Goal: Information Seeking & Learning: Learn about a topic

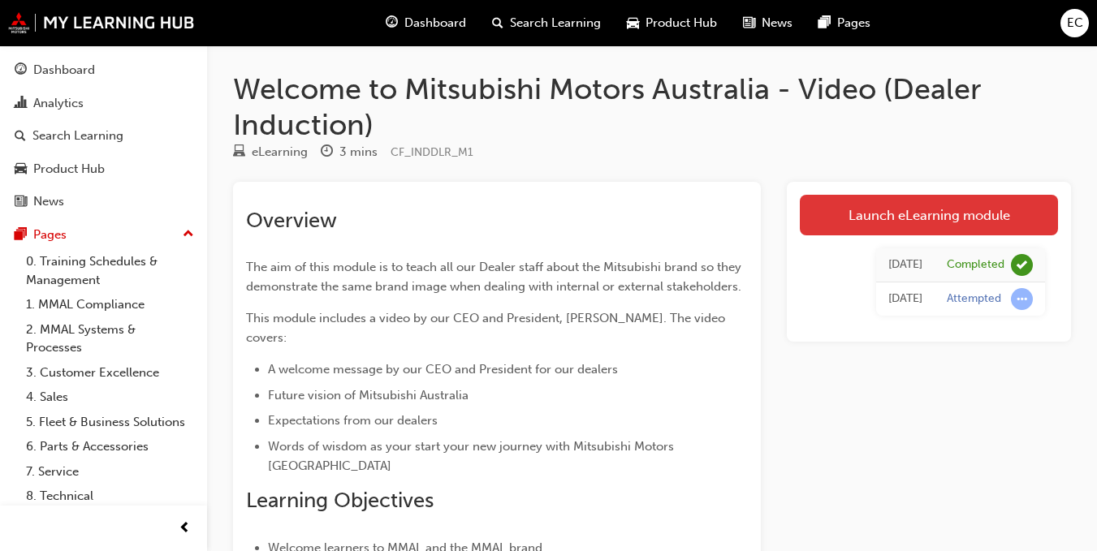
click at [846, 212] on link "Launch eLearning module" at bounding box center [929, 215] width 258 height 41
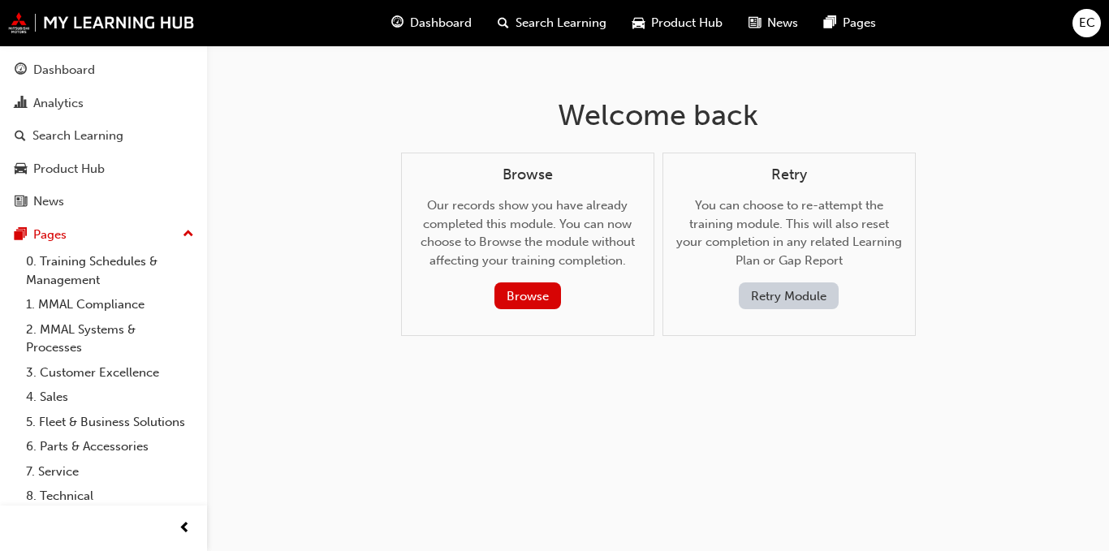
click at [775, 301] on button "Retry Module" at bounding box center [789, 296] width 100 height 27
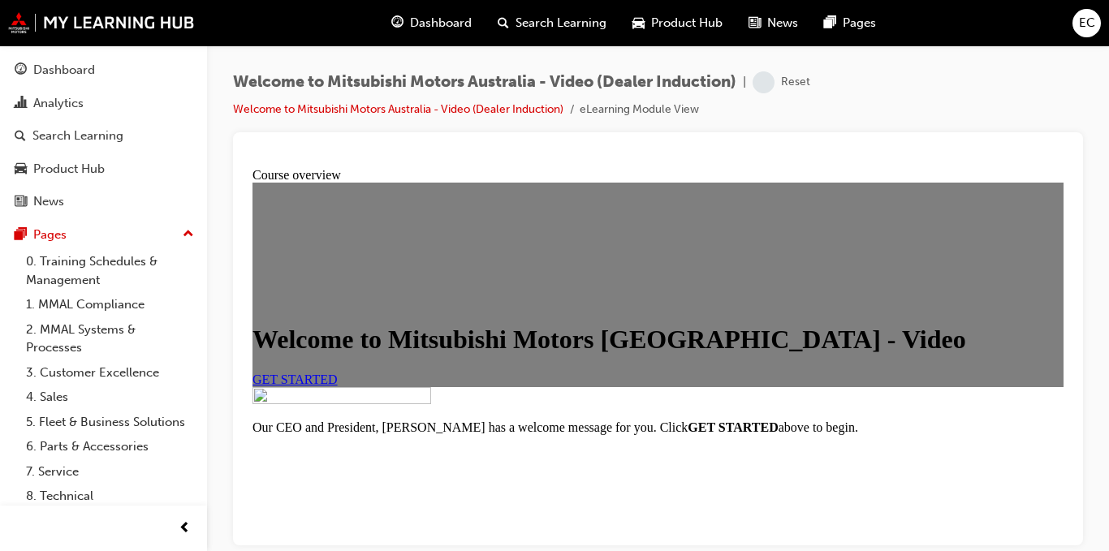
scroll to position [2, 0]
drag, startPoint x: 1050, startPoint y: 119, endPoint x: 1103, endPoint y: 140, distance: 56.8
click at [1103, 140] on div "Welcome to Mitsubishi Motors Australia - Video (Dealer Induction) | Attempted W…" at bounding box center [658, 277] width 902 height 465
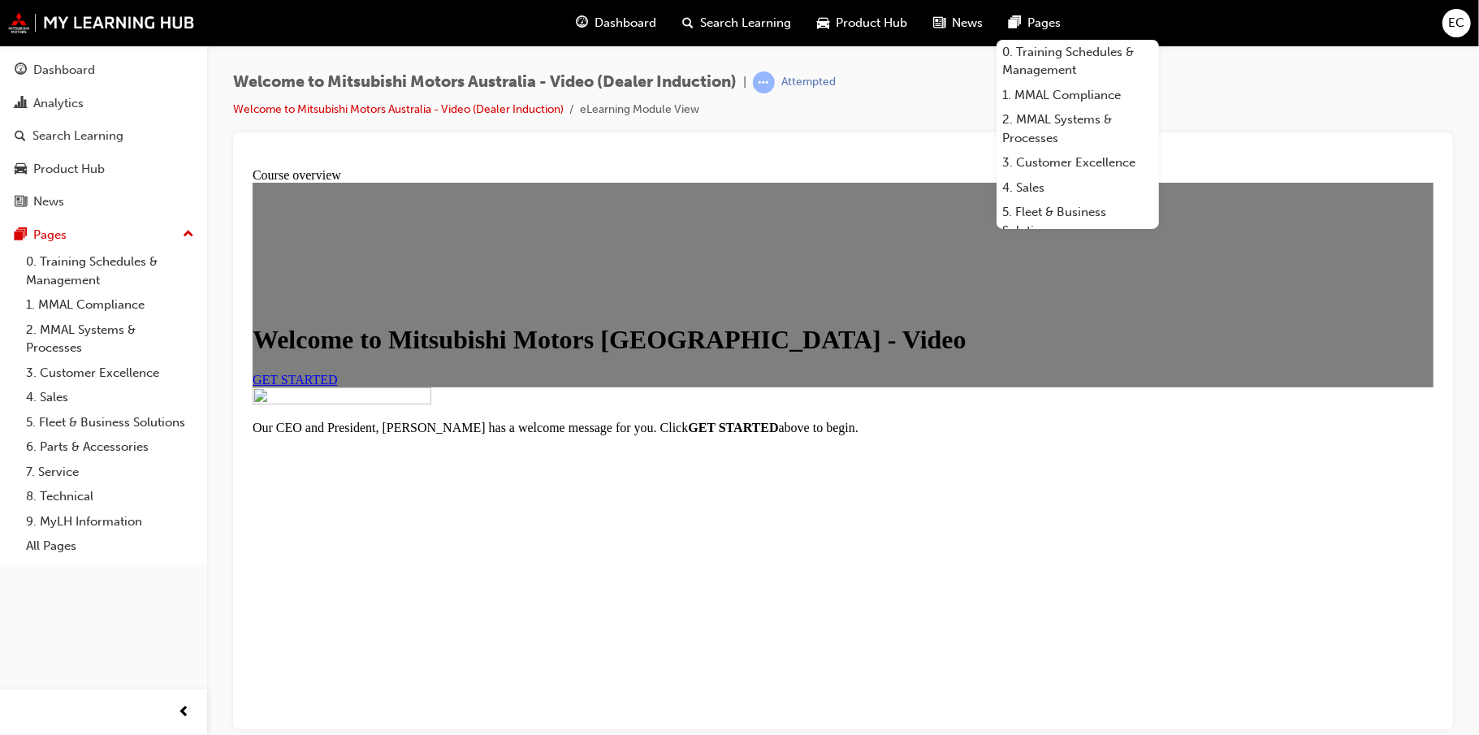
scroll to position [0, 0]
click at [1108, 95] on div "Welcome to Mitsubishi Motors Australia - Video (Dealer Induction) | Attempted W…" at bounding box center [843, 101] width 1220 height 61
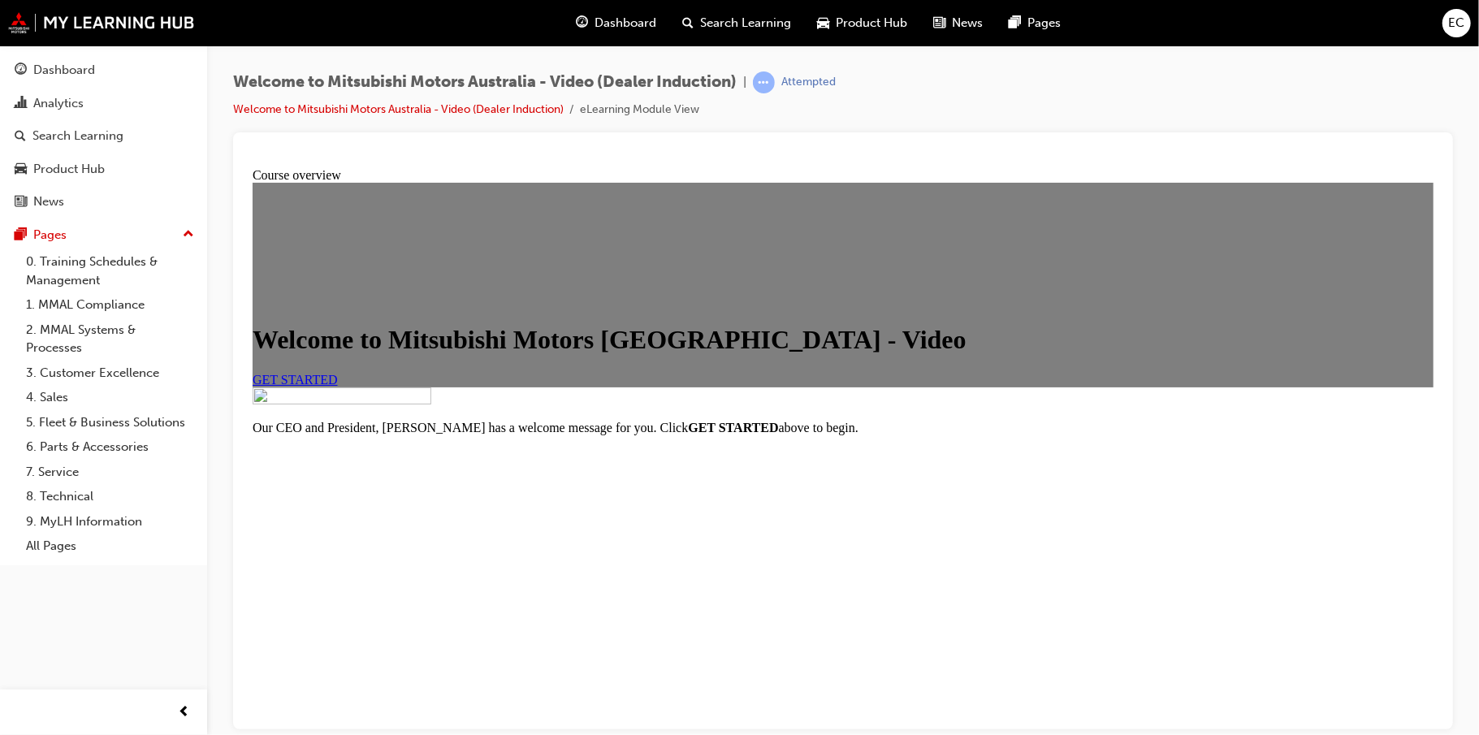
click at [337, 386] on span "GET STARTED" at bounding box center [294, 379] width 85 height 14
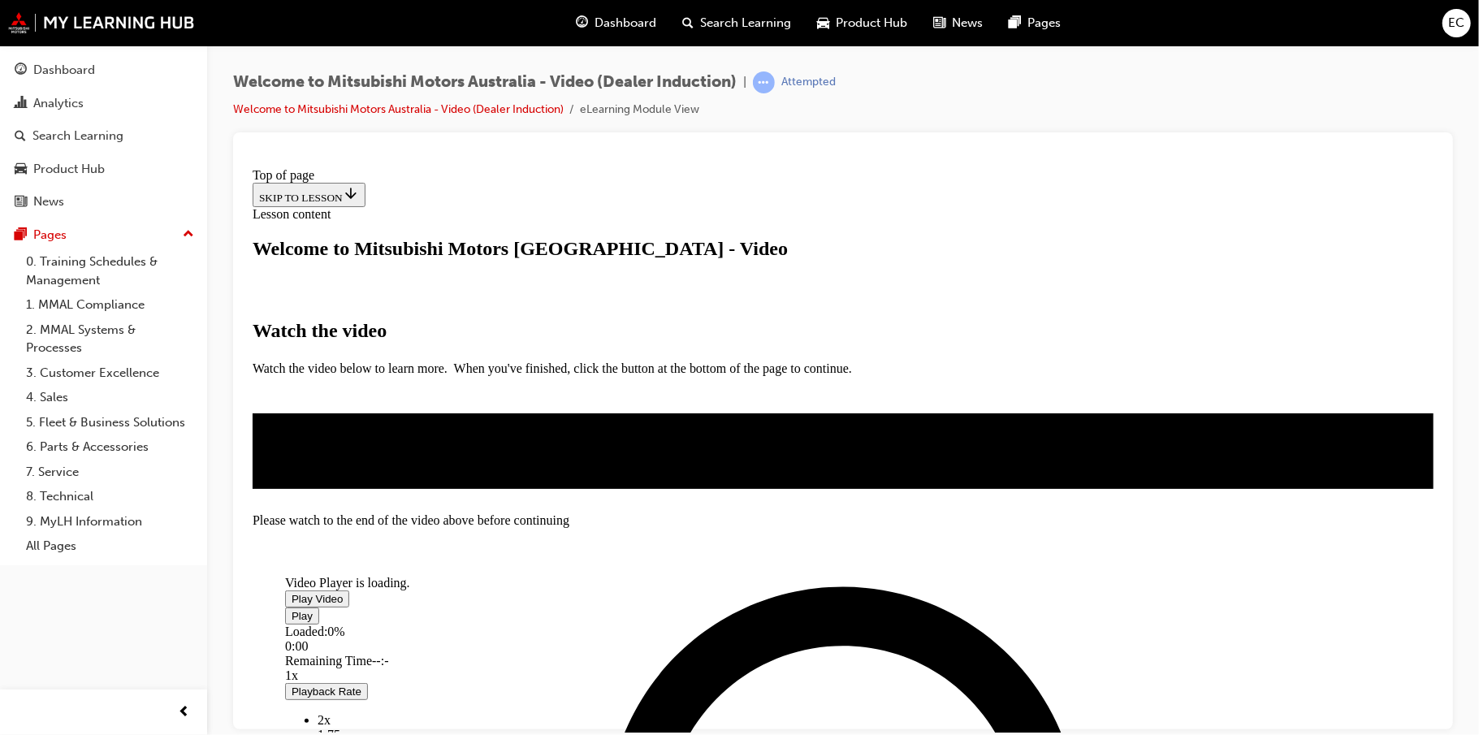
scroll to position [280, 0]
click at [291, 551] on span "Video player" at bounding box center [291, 598] width 0 height 12
click at [132, 135] on div "Search Learning" at bounding box center [104, 136] width 178 height 20
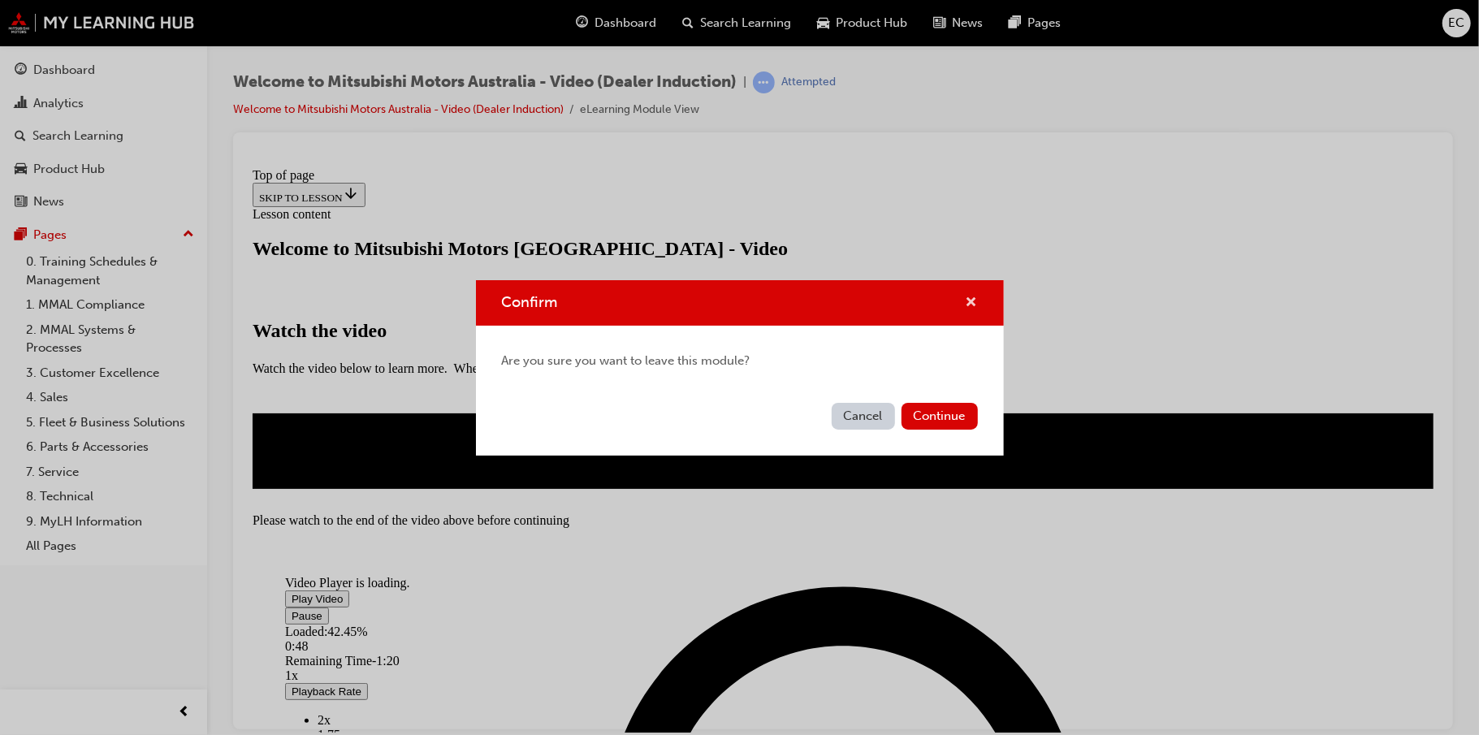
drag, startPoint x: 970, startPoint y: 299, endPoint x: 417, endPoint y: 145, distance: 573.3
click at [970, 299] on span "cross-icon" at bounding box center [971, 303] width 12 height 15
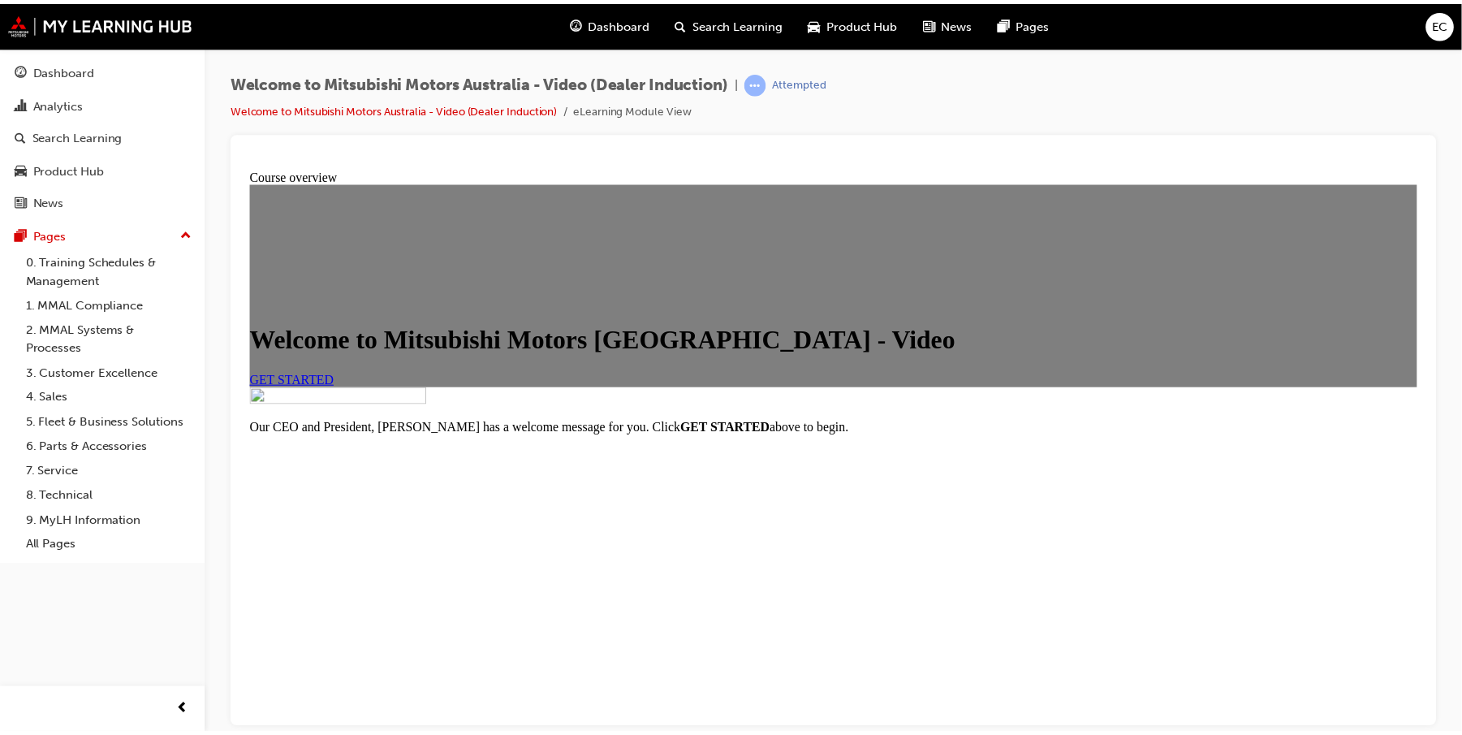
scroll to position [195, 0]
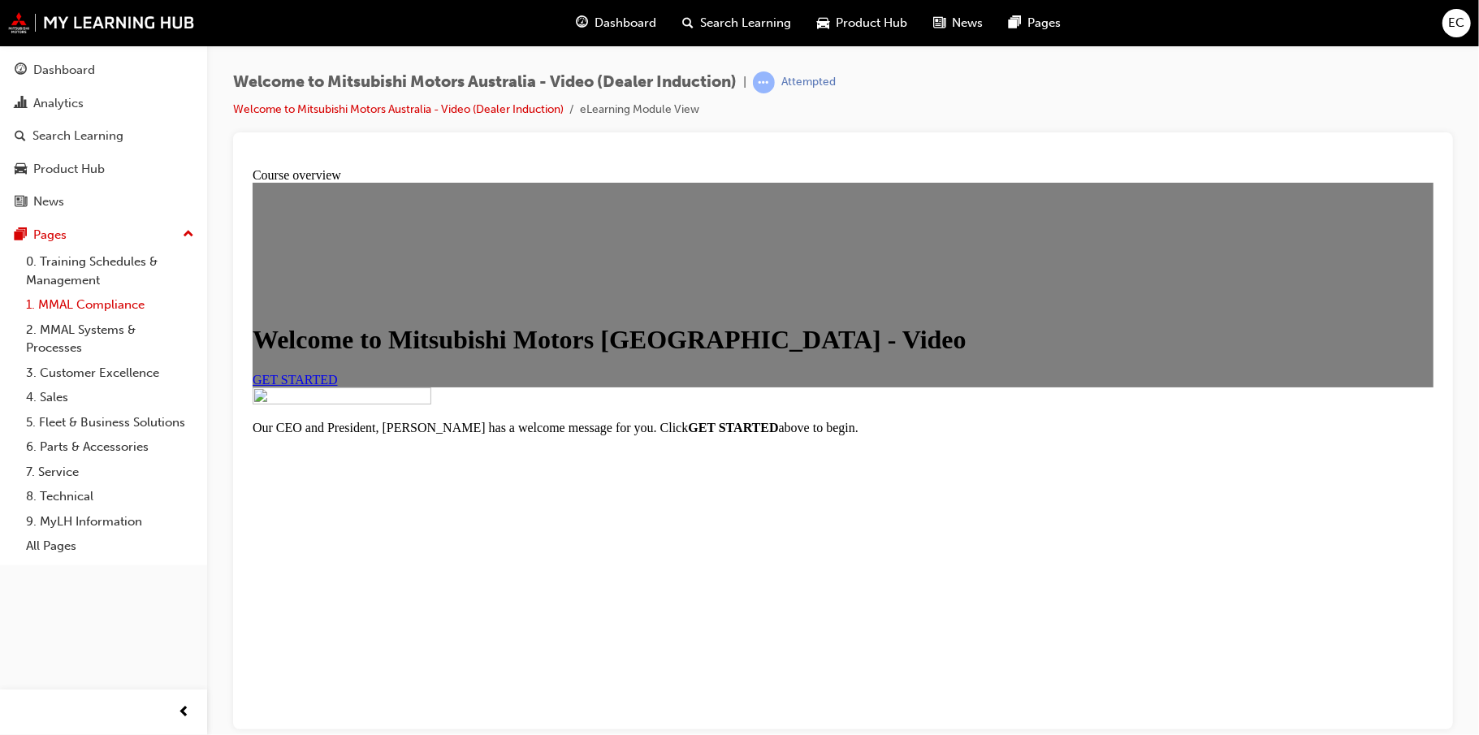
click at [72, 305] on link "1. MMAL Compliance" at bounding box center [109, 304] width 181 height 25
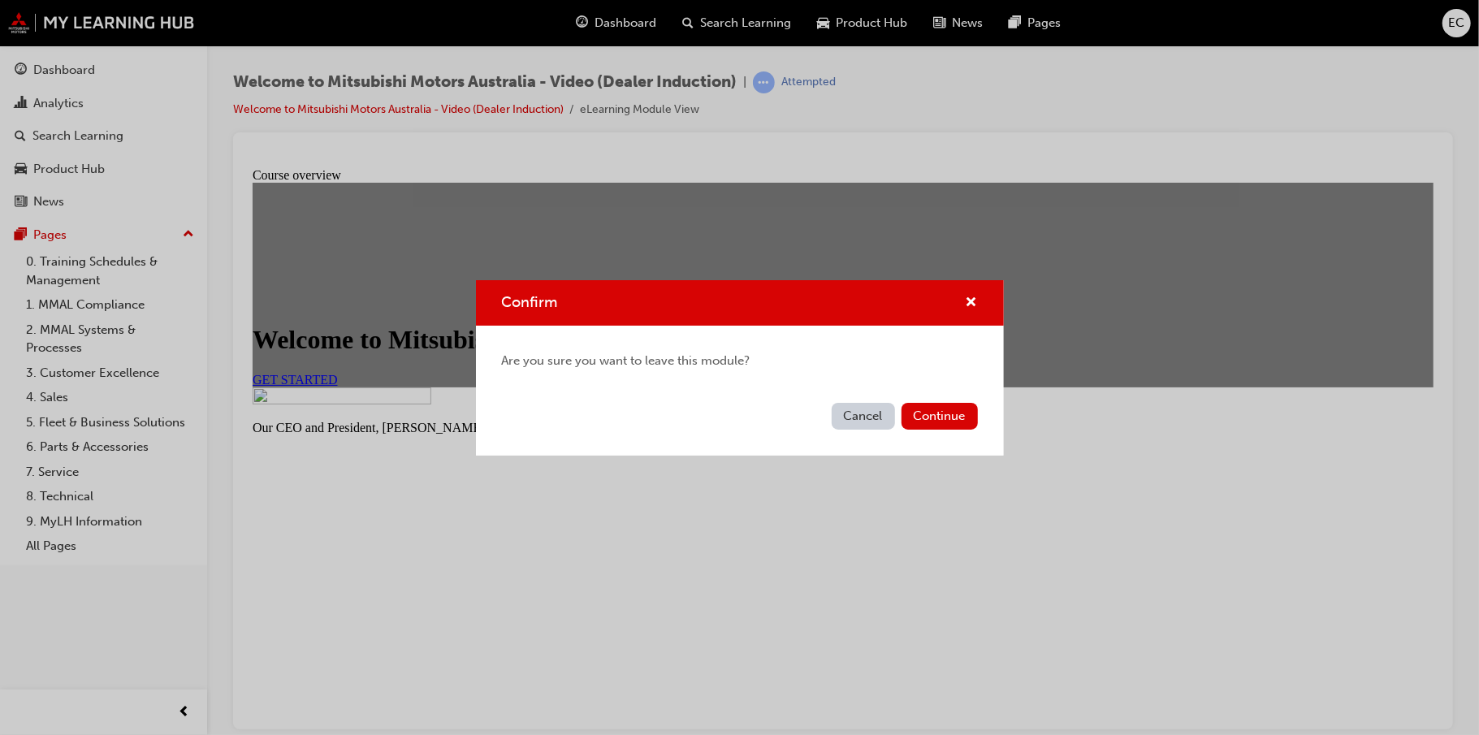
click at [332, 421] on div "Confirm Are you sure you want to leave this module? Cancel Continue" at bounding box center [739, 367] width 1479 height 735
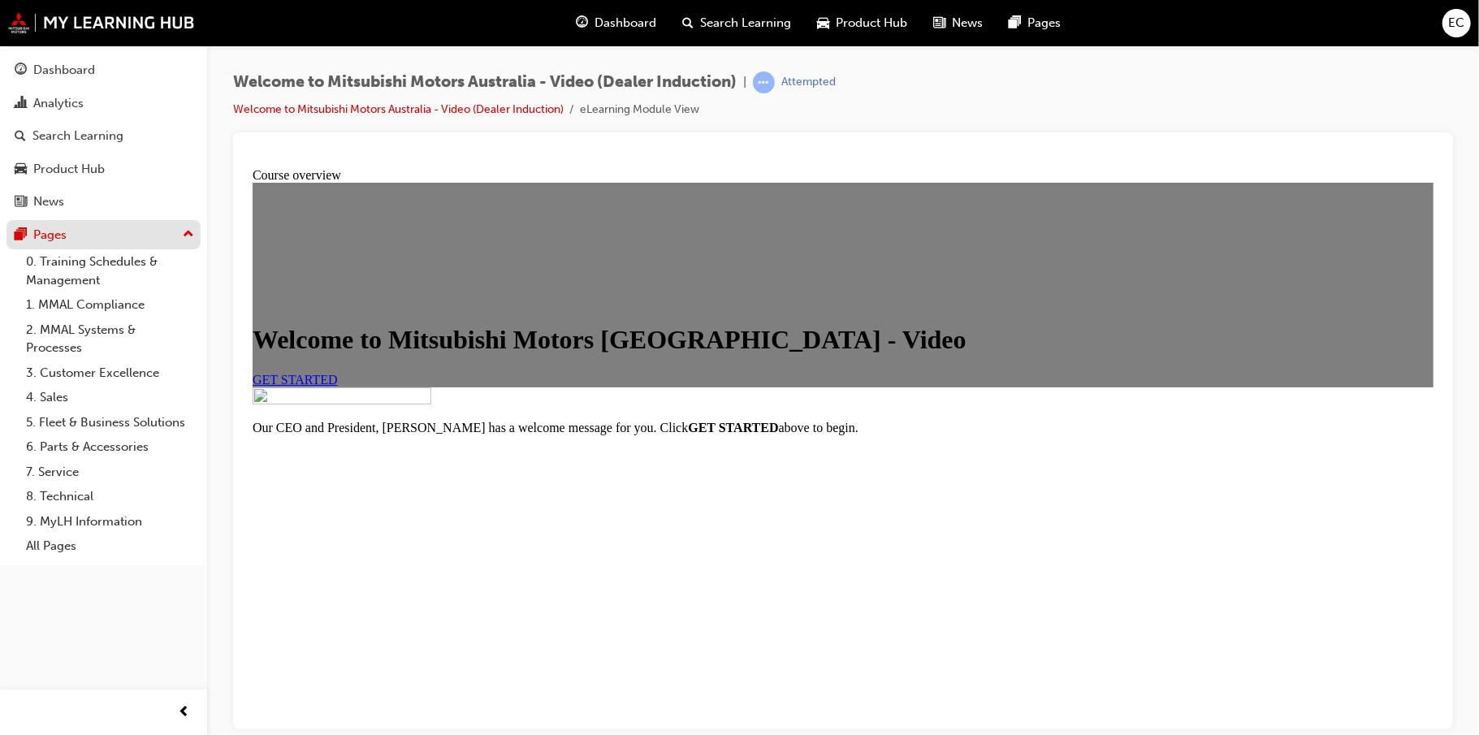
click at [47, 220] on button "Pages" at bounding box center [103, 235] width 194 height 30
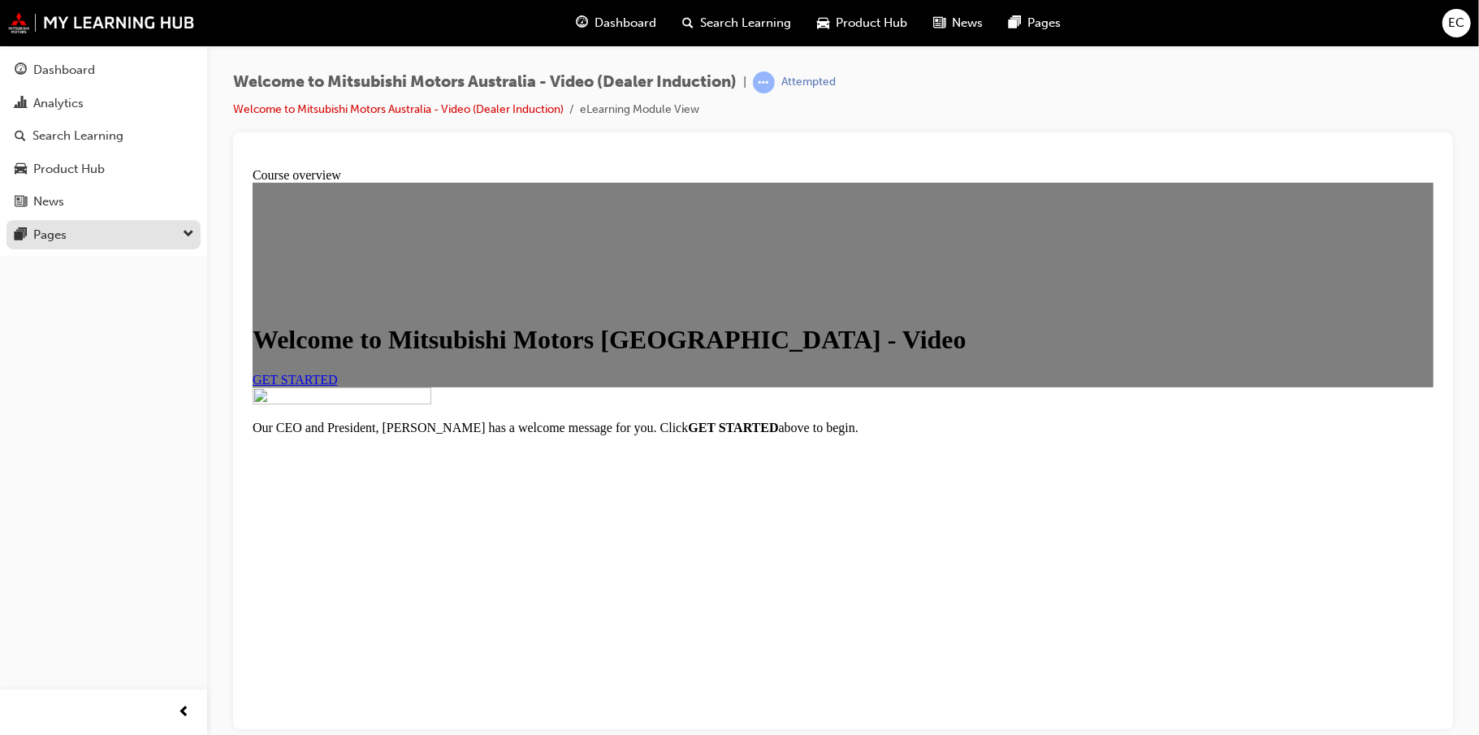
click at [47, 220] on button "Pages" at bounding box center [103, 235] width 194 height 30
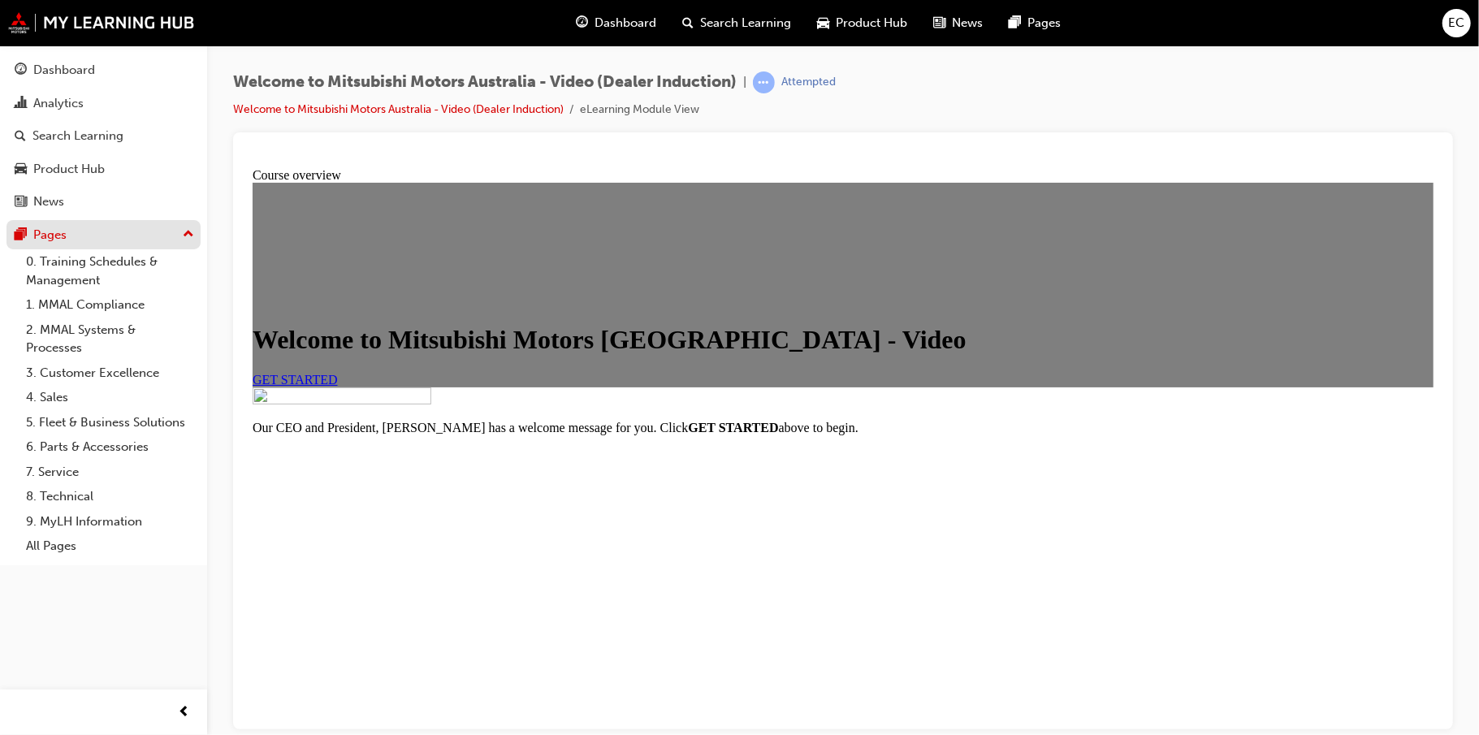
click at [49, 226] on div "Pages" at bounding box center [49, 235] width 33 height 19
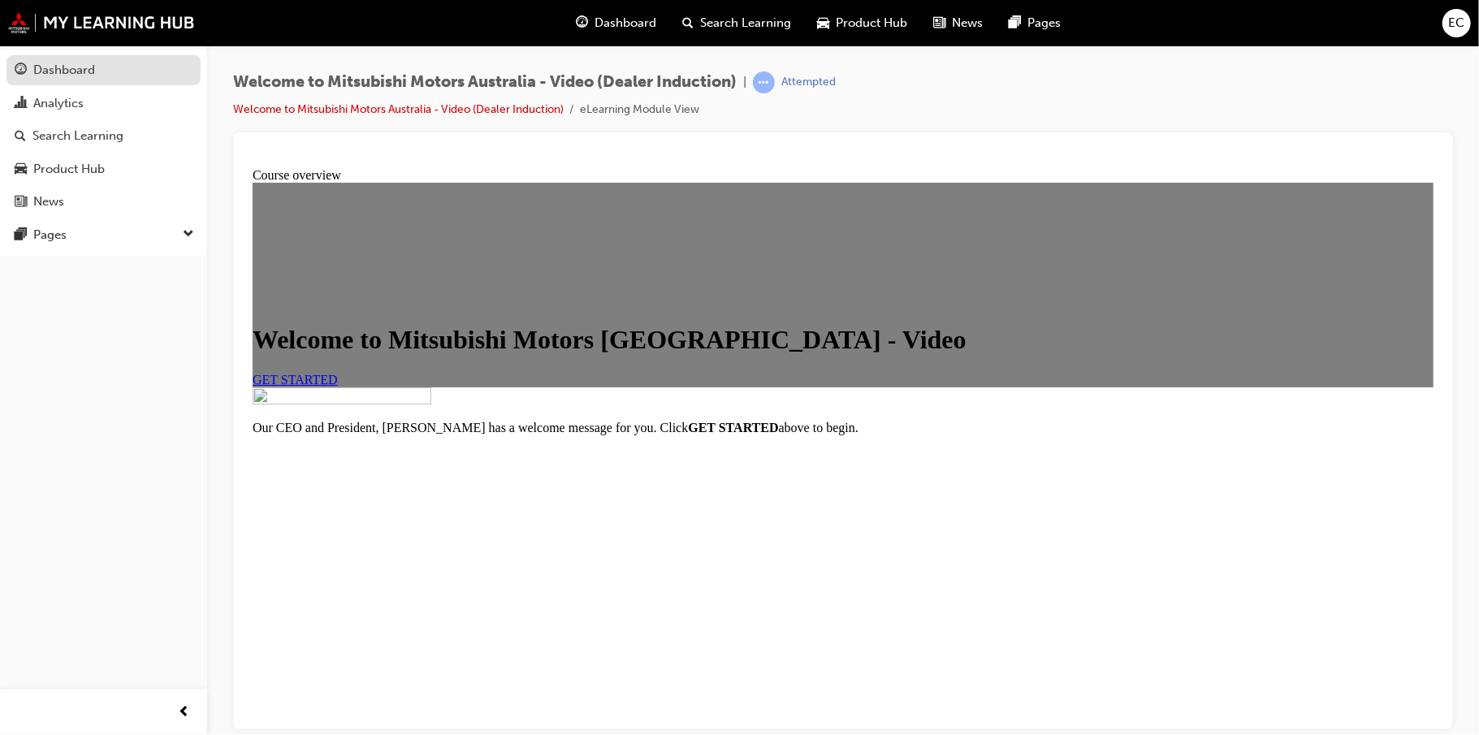
click at [65, 76] on div "Dashboard" at bounding box center [64, 70] width 62 height 19
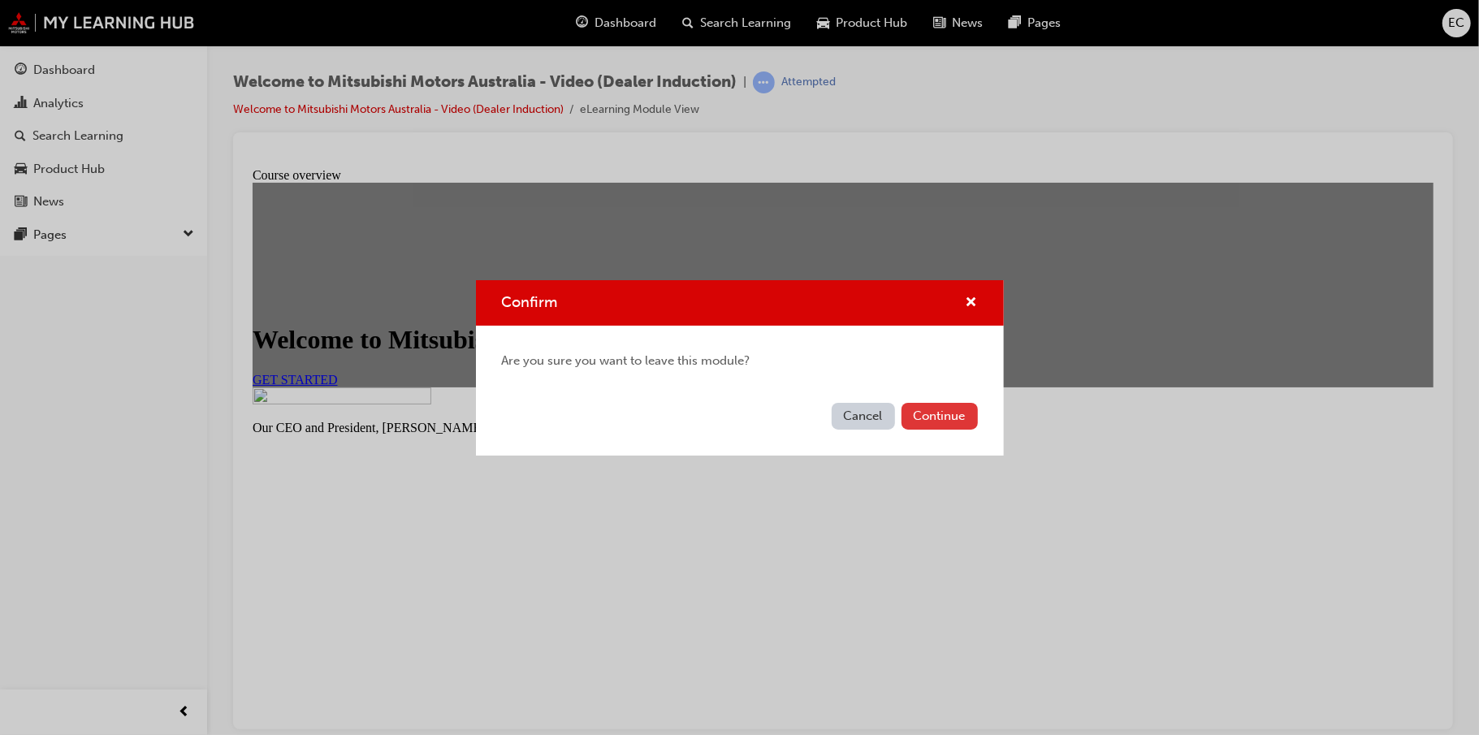
click at [966, 429] on button "Continue" at bounding box center [939, 416] width 76 height 27
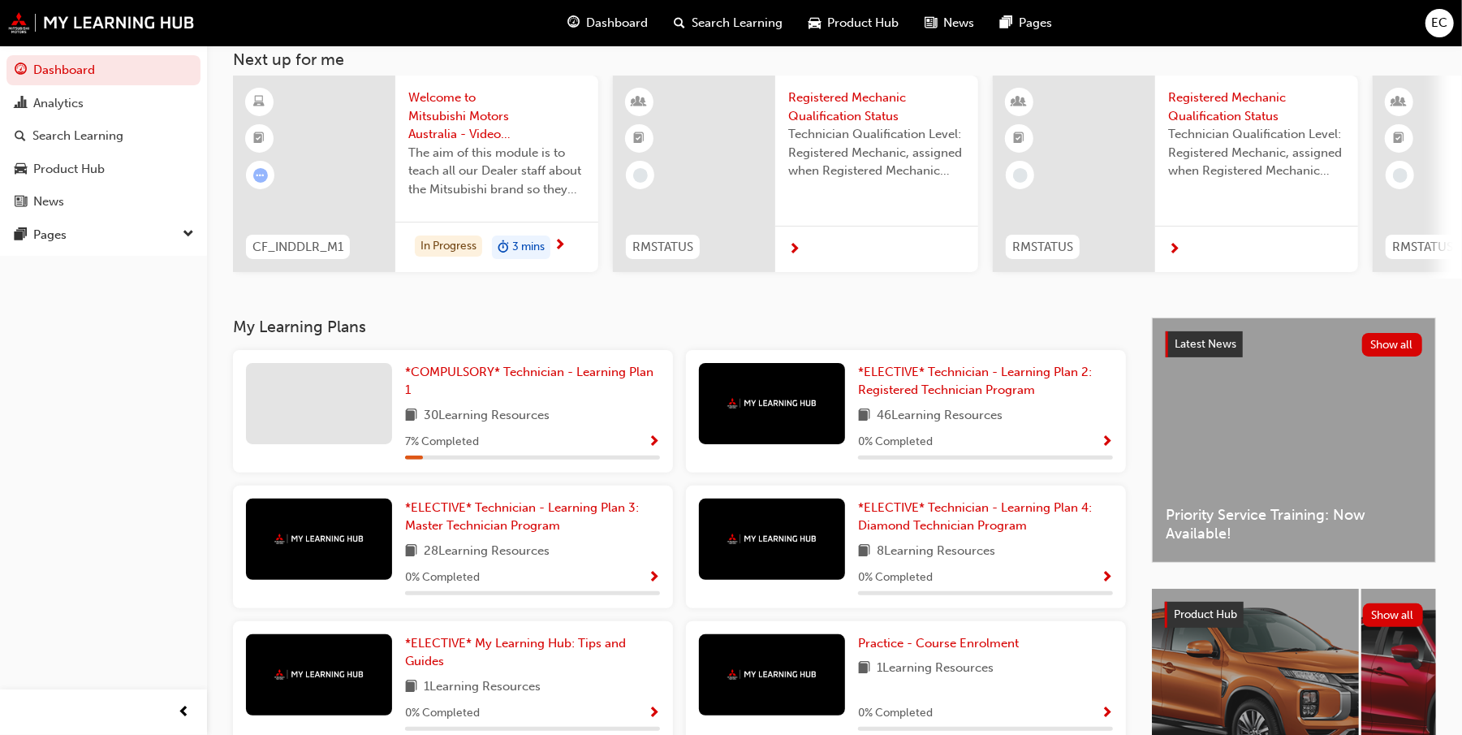
scroll to position [108, 0]
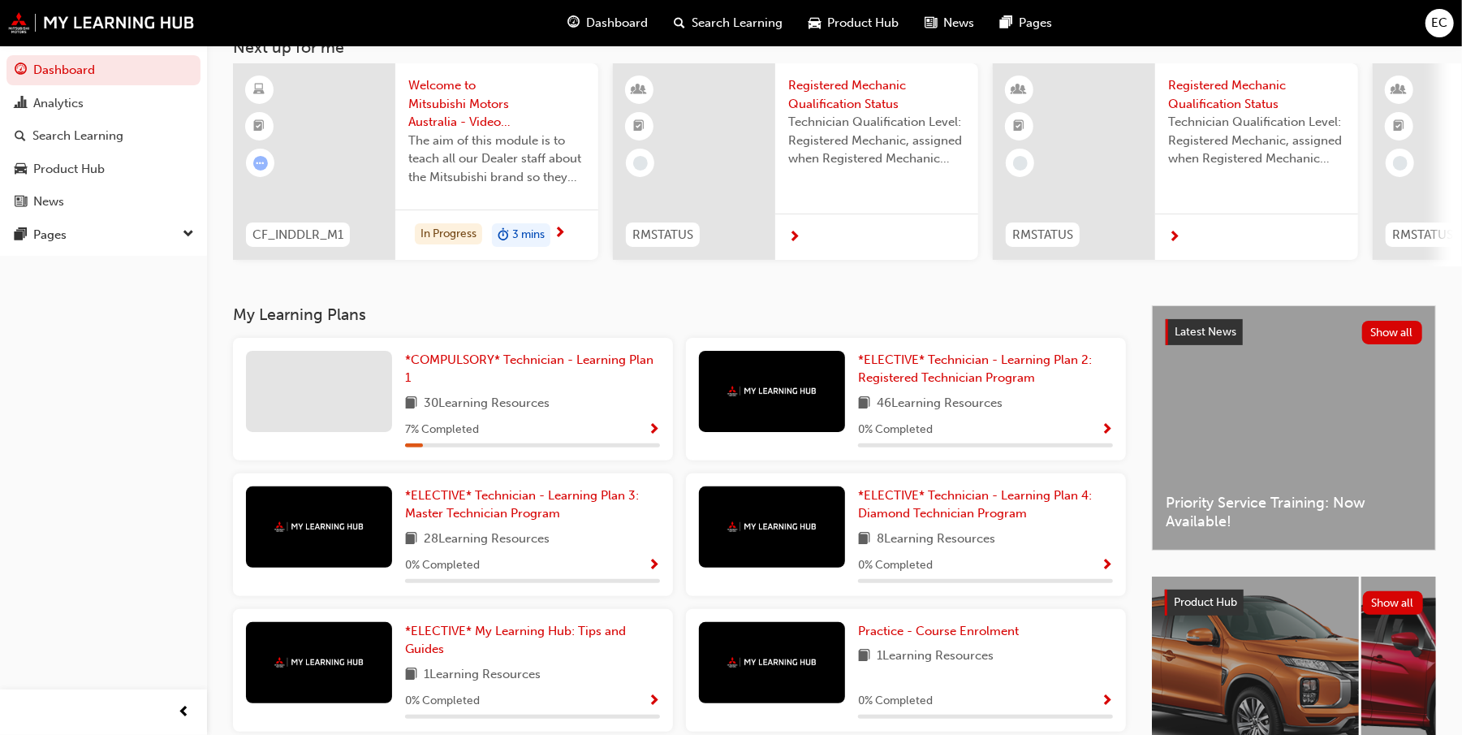
click at [520, 408] on span "30 Learning Resources" at bounding box center [487, 404] width 126 height 20
click at [491, 361] on span "*COMPULSORY* Technician - Learning Plan 1" at bounding box center [529, 368] width 248 height 33
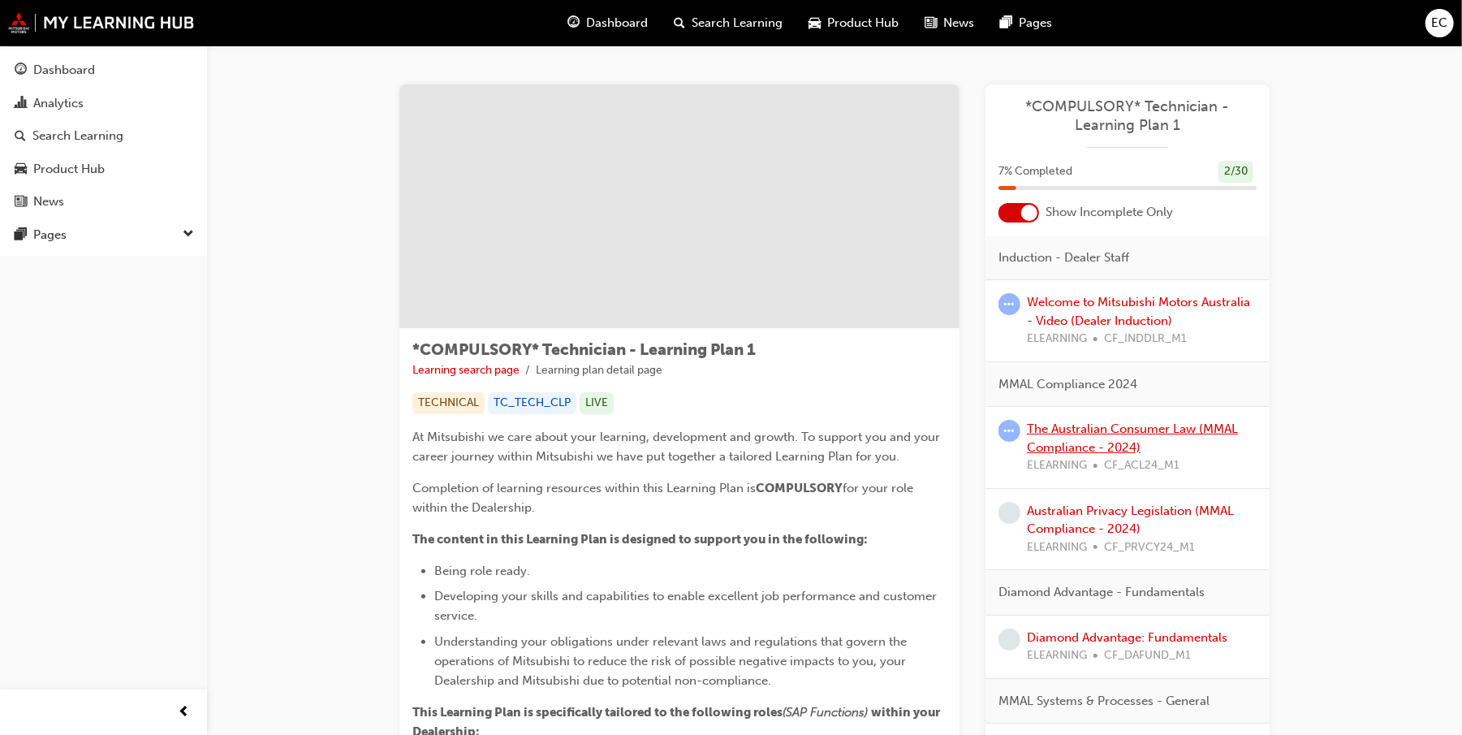
click at [1079, 430] on link "The Australian Consumer Law (MMAL Compliance - 2024)" at bounding box center [1132, 437] width 211 height 33
click at [1102, 508] on link "Australian Privacy Legislation (MMAL Compliance - 2024)" at bounding box center [1130, 519] width 207 height 33
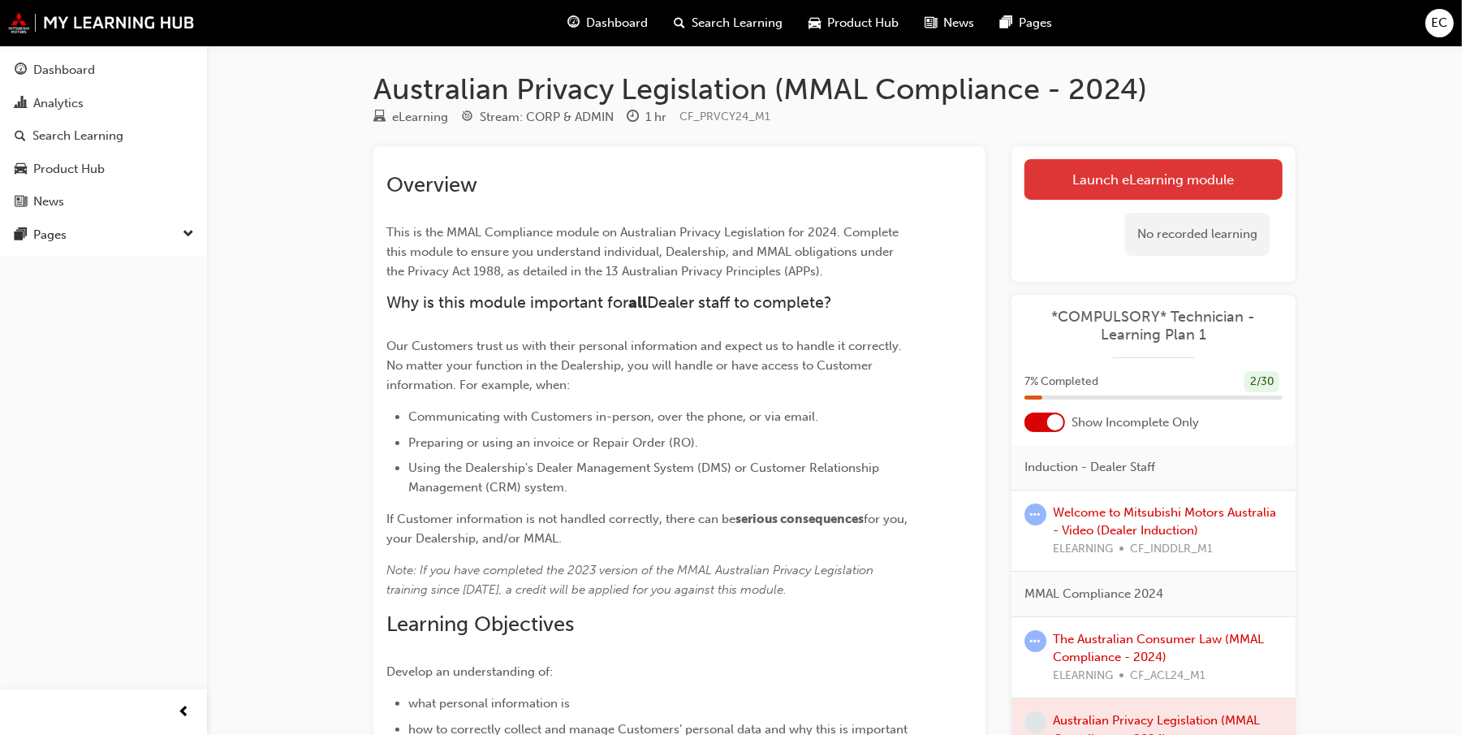
click at [1108, 185] on link "Launch eLearning module" at bounding box center [1154, 179] width 258 height 41
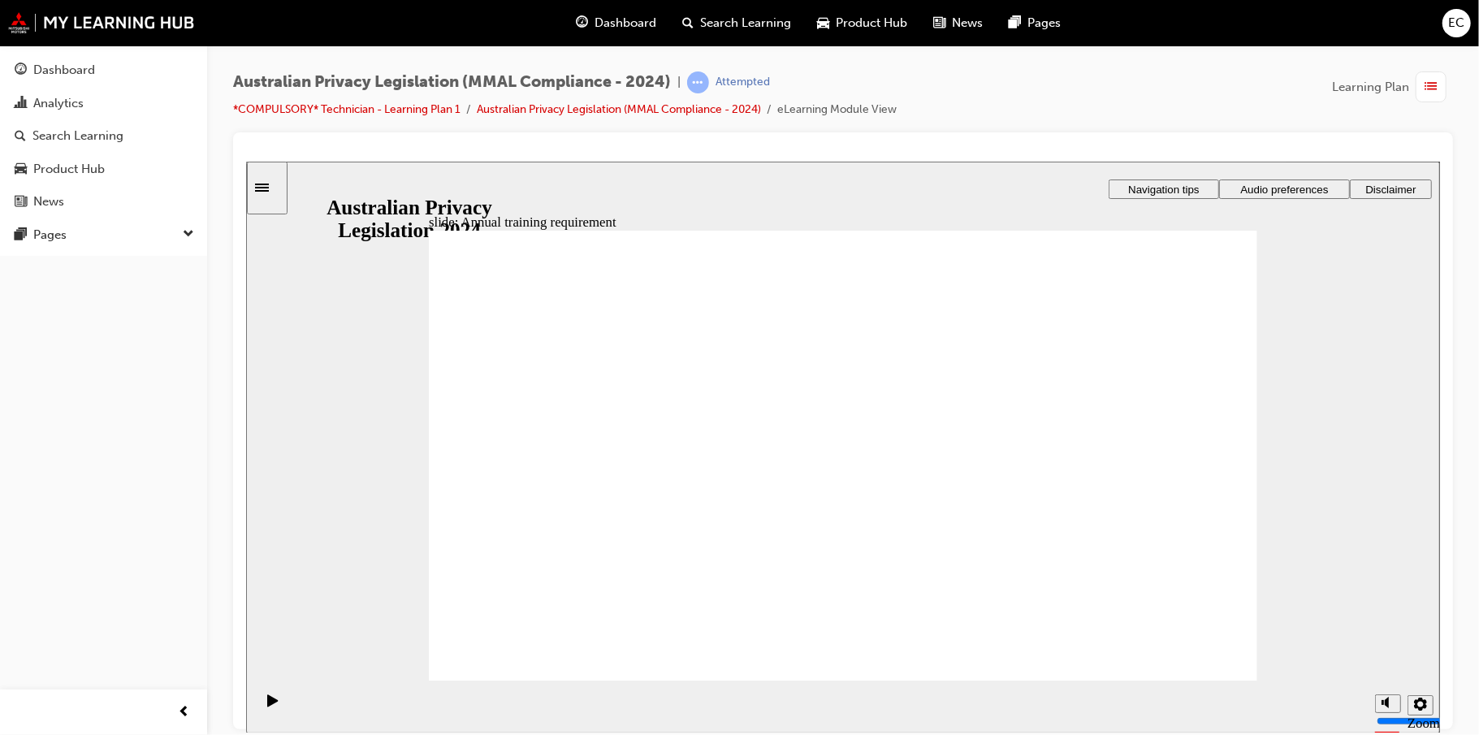
click at [1108, 551] on icon "Settings" at bounding box center [1419, 703] width 13 height 13
click at [1108, 465] on div "slide: Welcome Rectangle 1 Rectangle 3 Privacy, Mitsubishi Motors and you At Mi…" at bounding box center [842, 447] width 1194 height 572
click at [1108, 188] on span "Audio preferences" at bounding box center [1283, 189] width 88 height 12
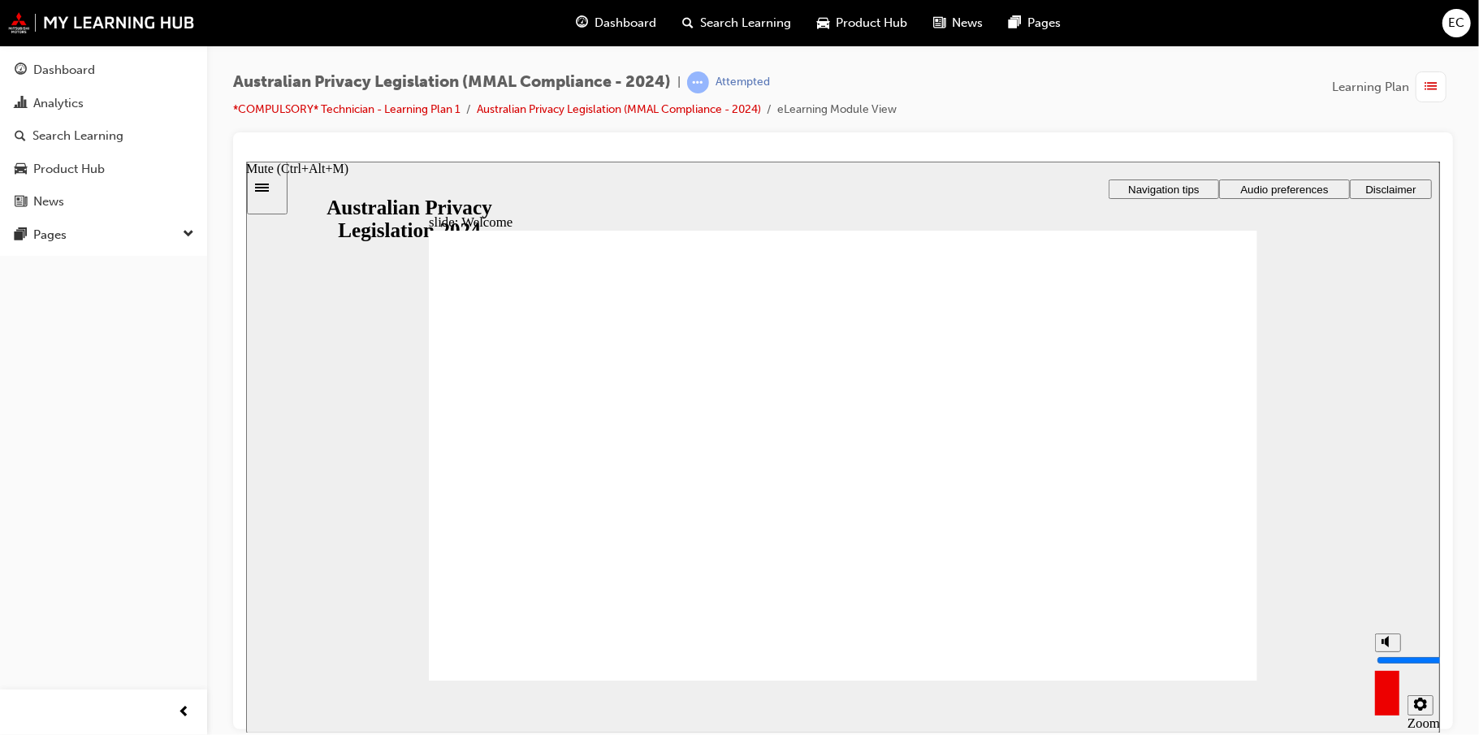
drag, startPoint x: 1383, startPoint y: 646, endPoint x: 1376, endPoint y: 594, distance: 52.4
type input "10"
click at [1108, 551] on input "volume" at bounding box center [1427, 659] width 105 height 13
checkbox input "true"
